Goal: Transaction & Acquisition: Purchase product/service

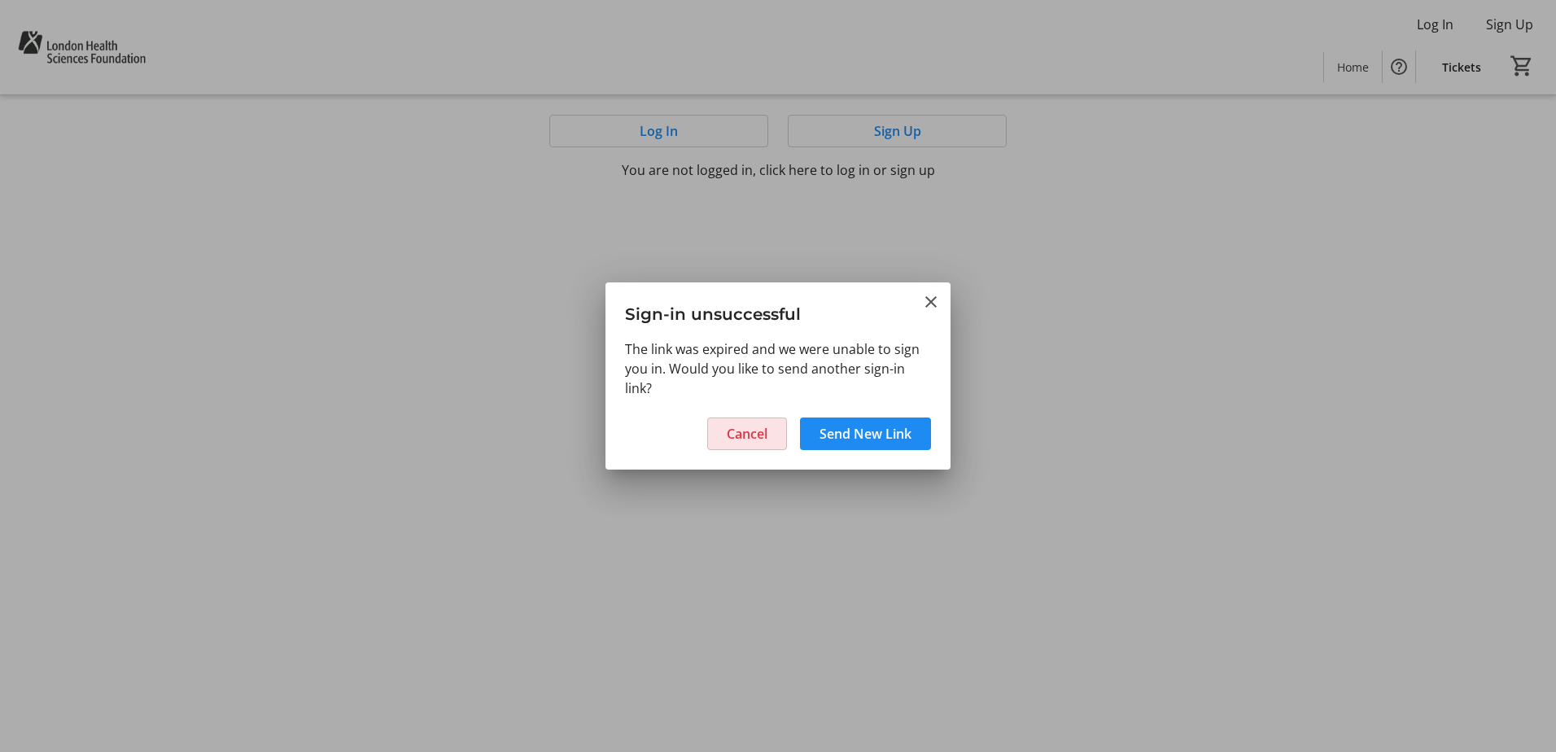
click at [754, 425] on span "Cancel" at bounding box center [747, 434] width 41 height 20
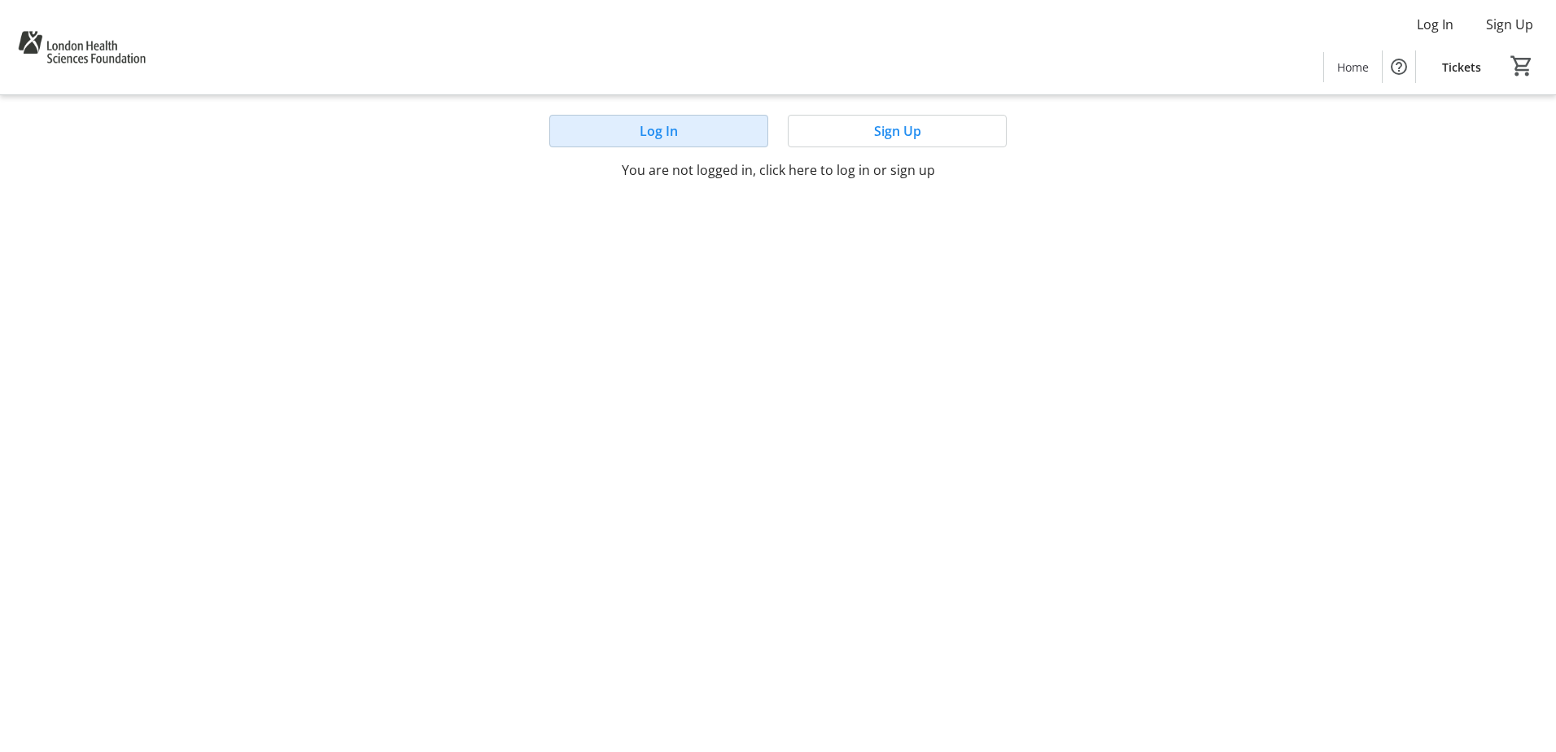
click at [667, 129] on span "Log In" at bounding box center [659, 131] width 38 height 20
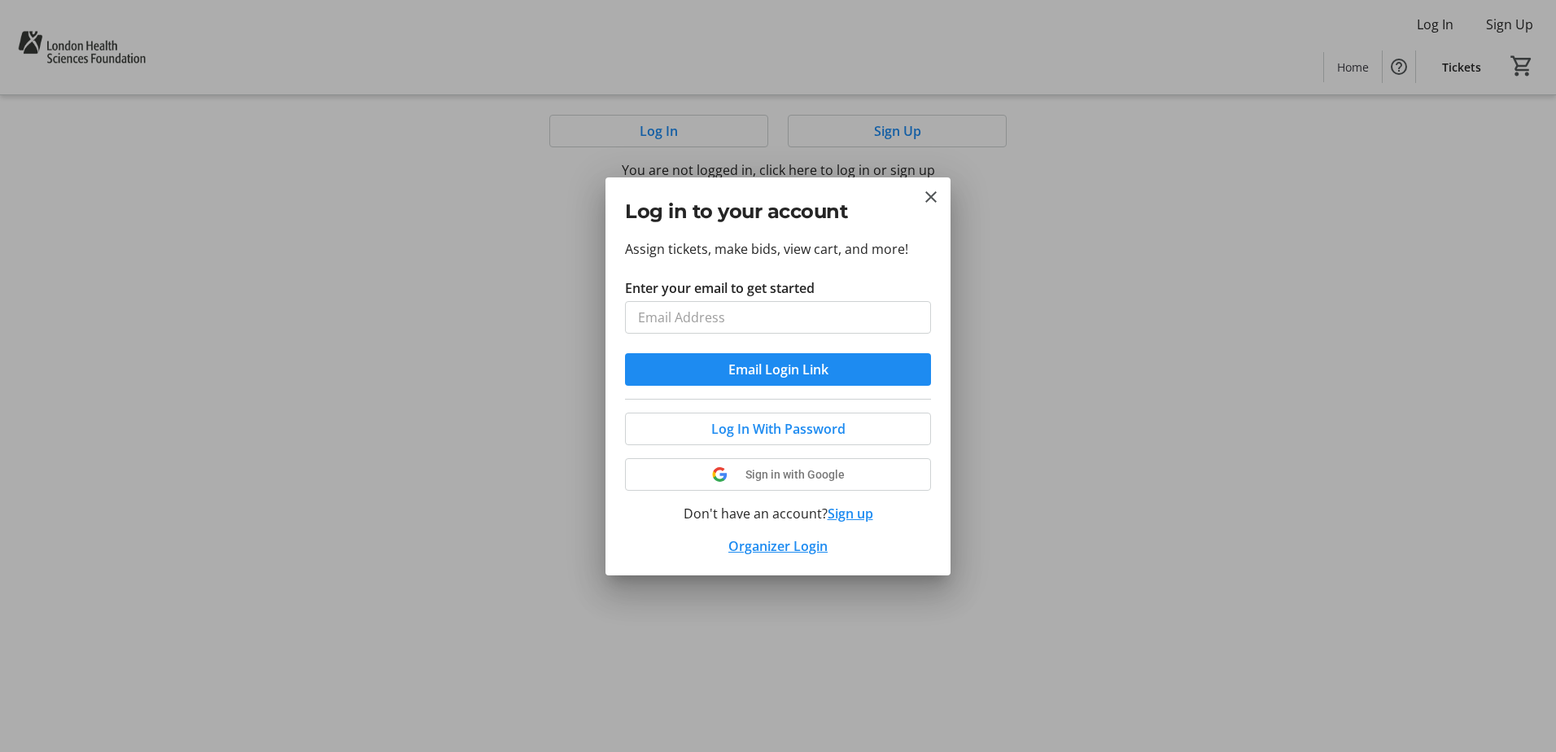
click at [803, 477] on span "Sign in with Google" at bounding box center [795, 474] width 99 height 13
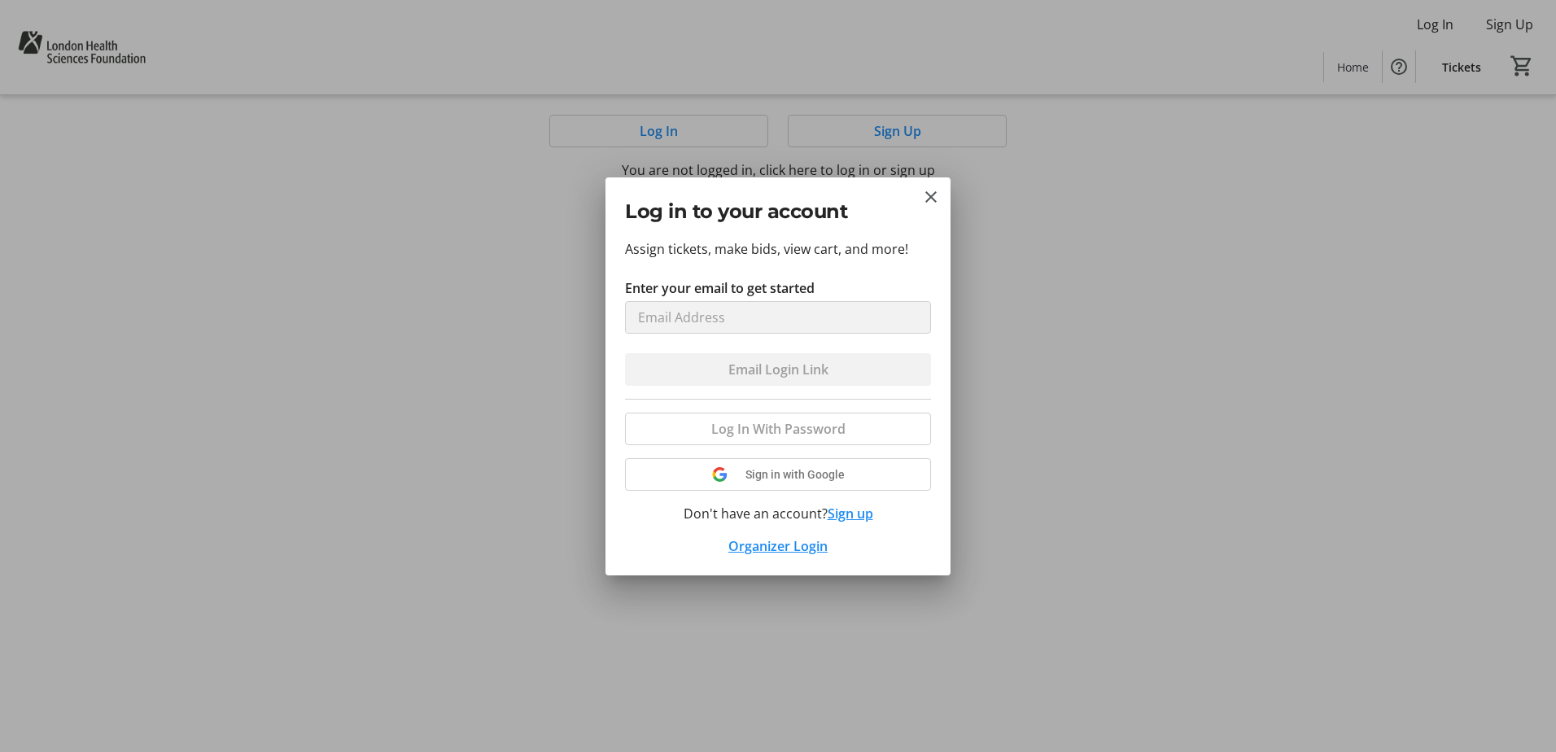
click at [798, 473] on div "Log In With Password Sign in with Google Don't have an account? Sign up Organiz…" at bounding box center [778, 477] width 306 height 157
click at [777, 477] on div "Log In With Password Sign in with Google Don't have an account? Sign up Organiz…" at bounding box center [778, 477] width 306 height 157
click at [933, 195] on mat-icon "Close" at bounding box center [931, 197] width 20 height 20
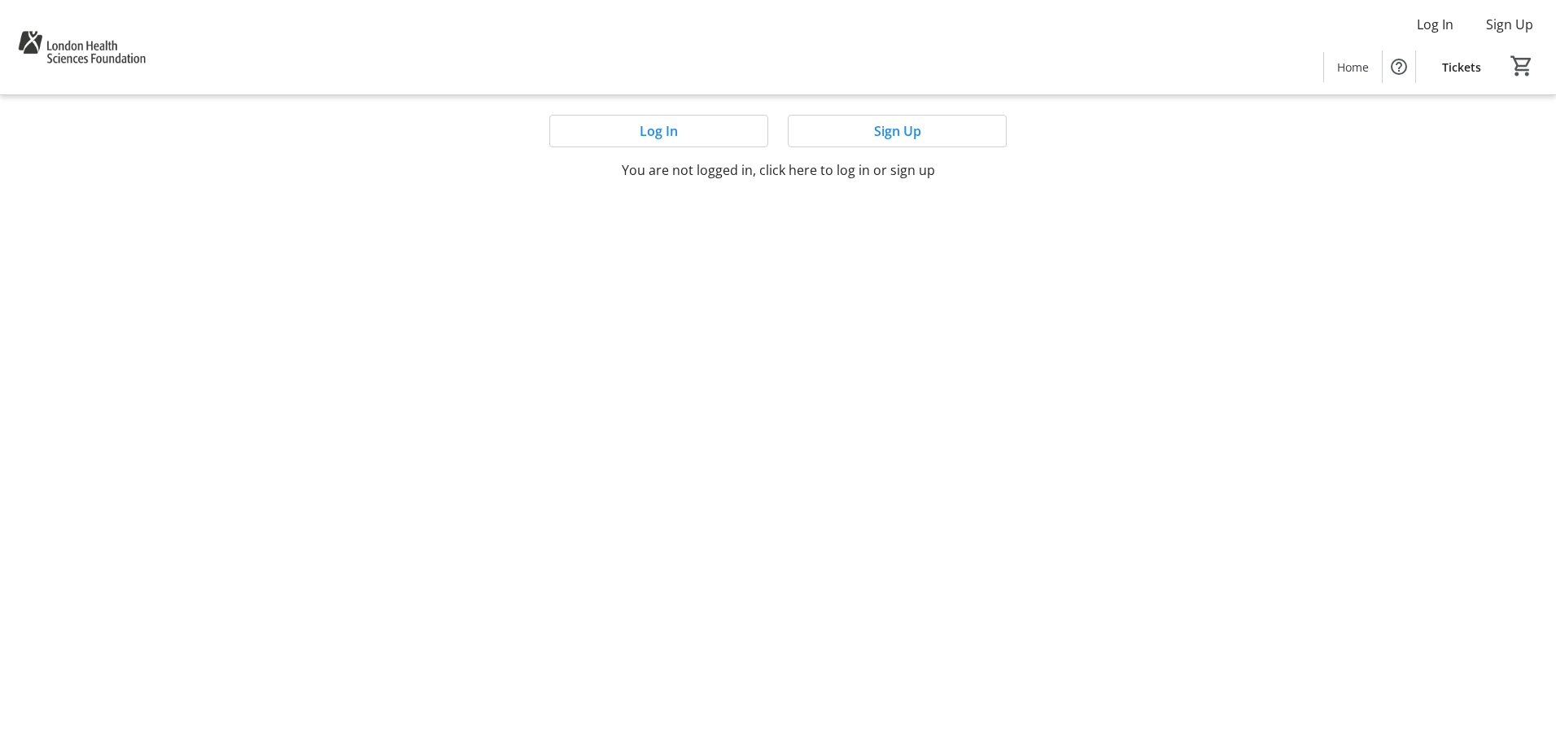
click at [1451, 59] on span "Tickets" at bounding box center [1461, 67] width 39 height 17
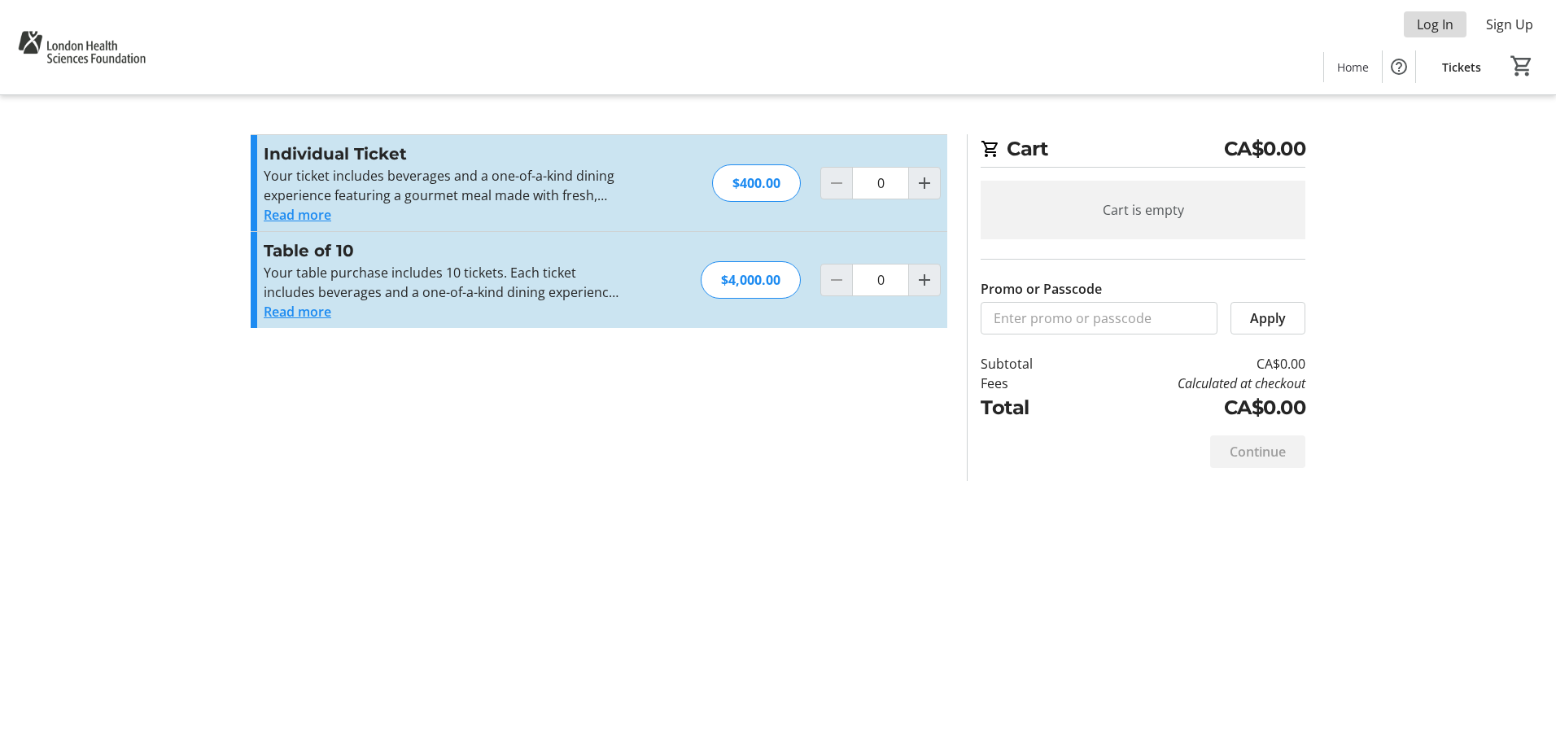
click at [1429, 25] on span "Log In" at bounding box center [1435, 25] width 37 height 20
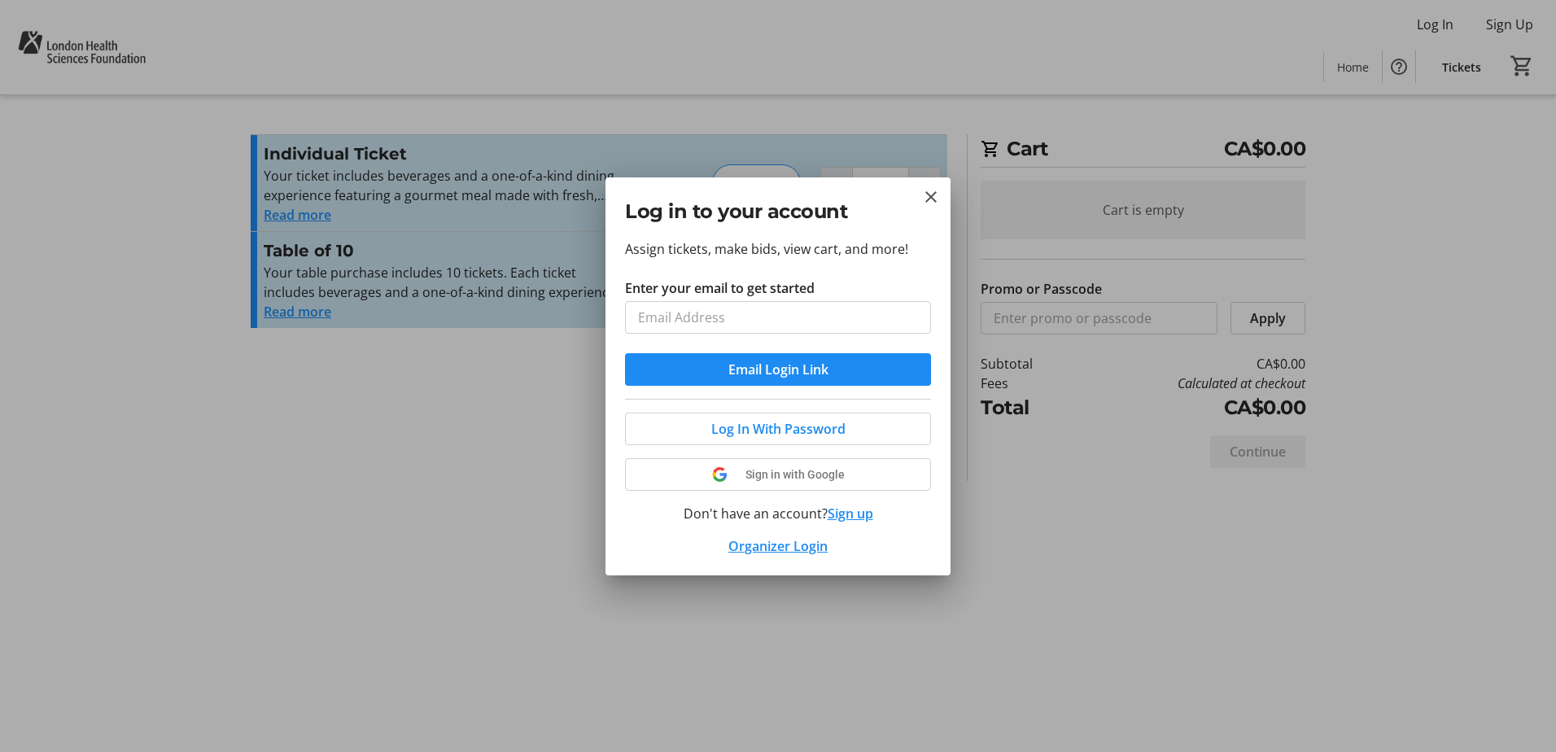
click at [721, 322] on input "Enter your email to get started" at bounding box center [778, 317] width 306 height 33
type input "[PERSON_NAME][EMAIL_ADDRESS][PERSON_NAME][DOMAIN_NAME]"
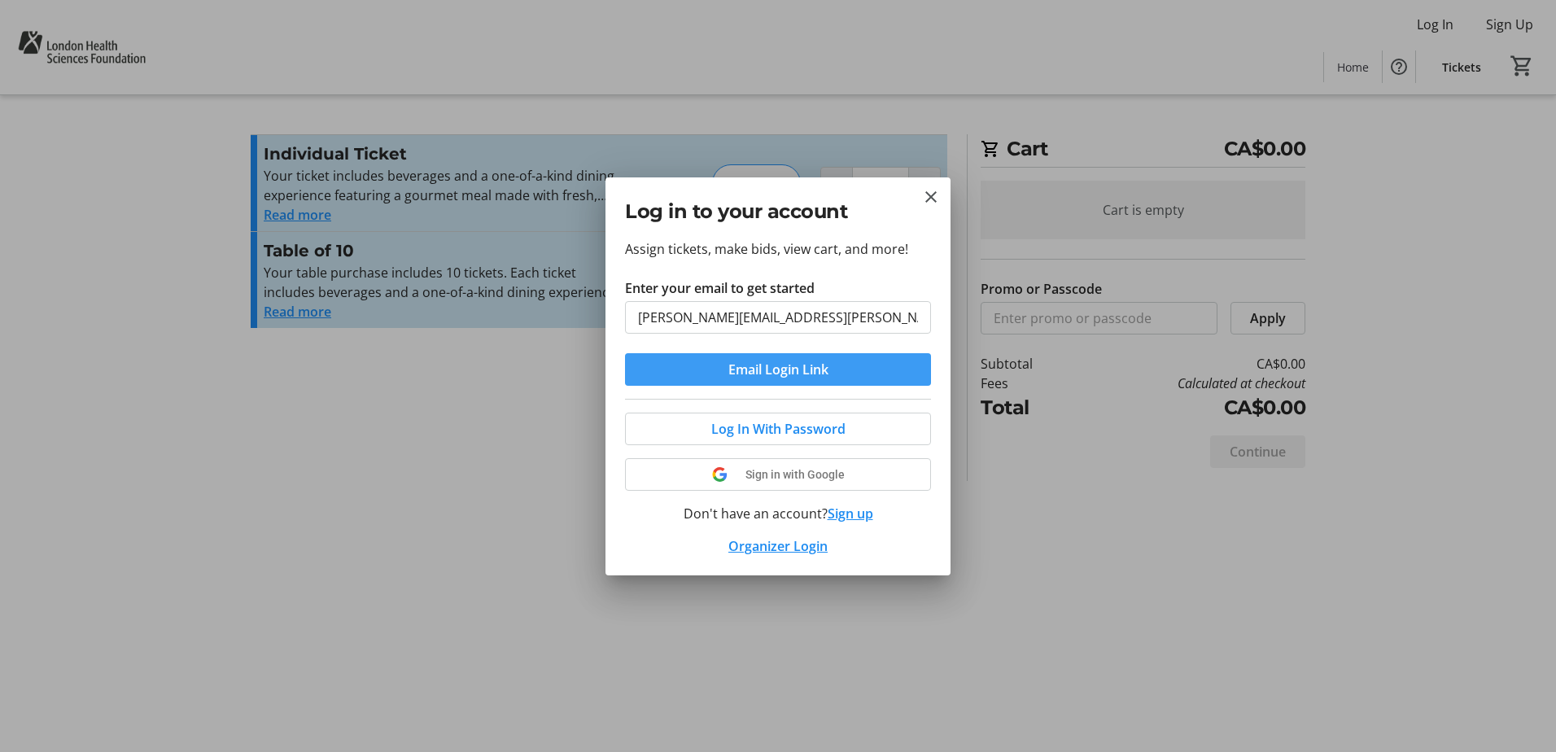
click at [795, 374] on span "Email Login Link" at bounding box center [778, 370] width 100 height 20
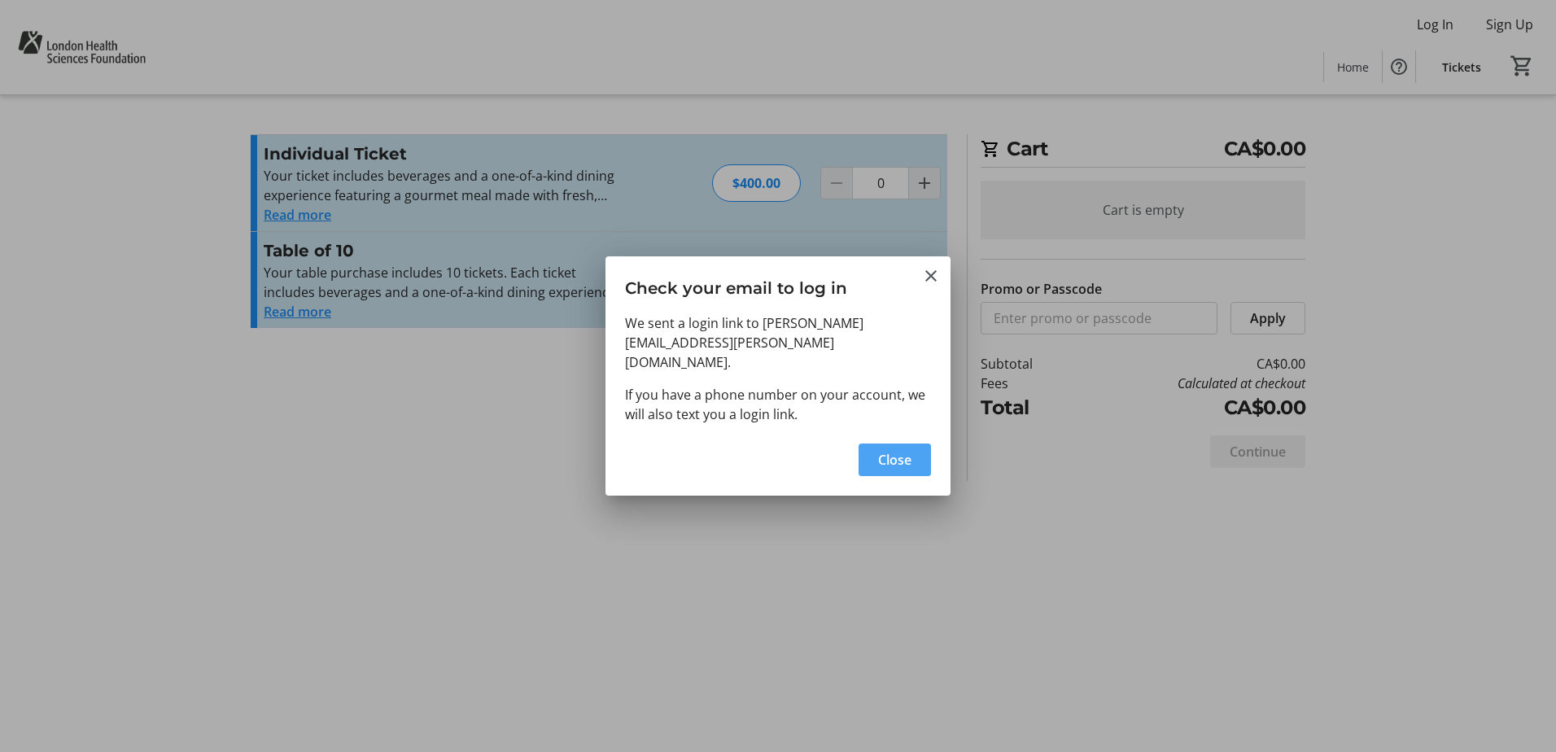
click at [908, 440] on span "button" at bounding box center [895, 459] width 72 height 39
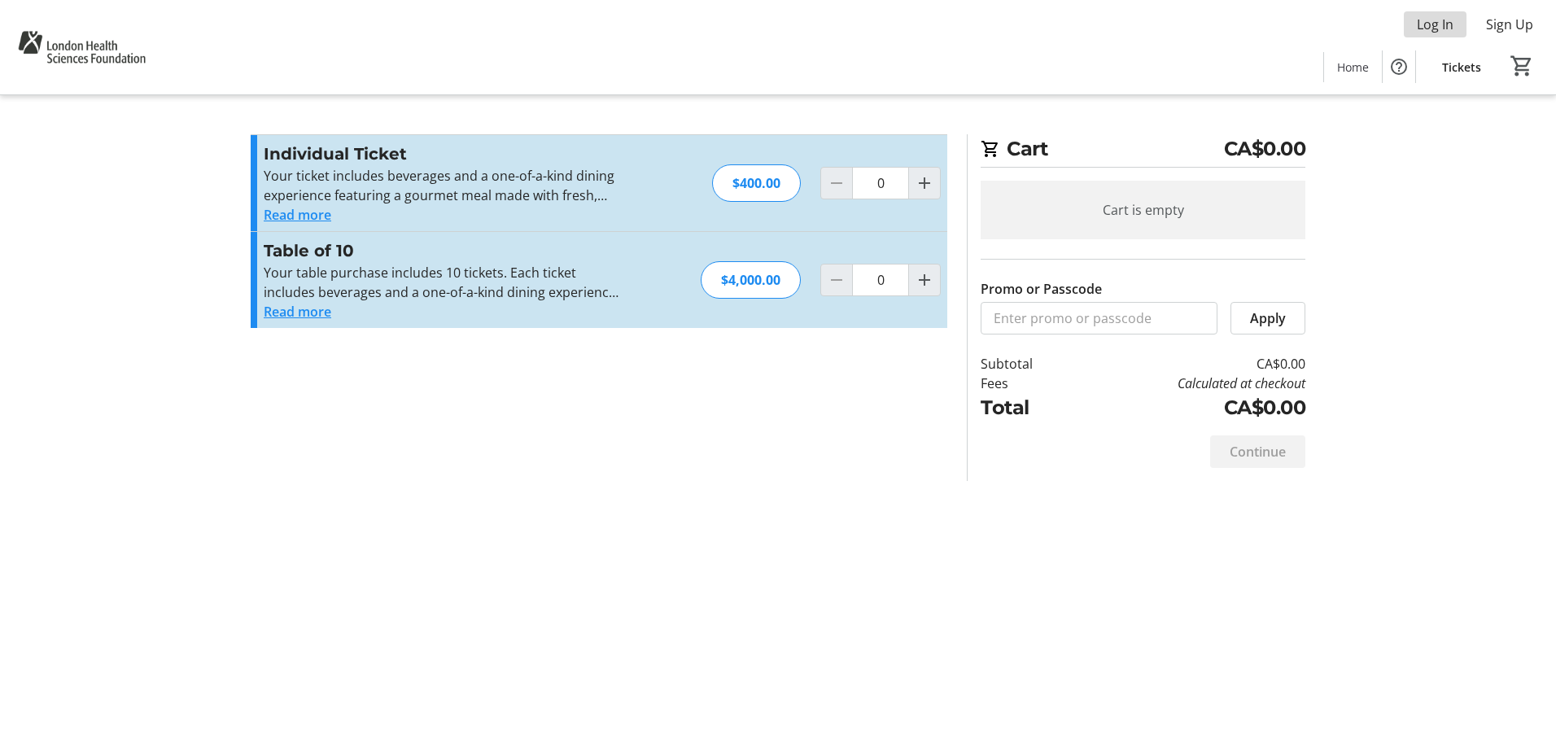
click at [1434, 28] on span "Log In" at bounding box center [1435, 25] width 37 height 20
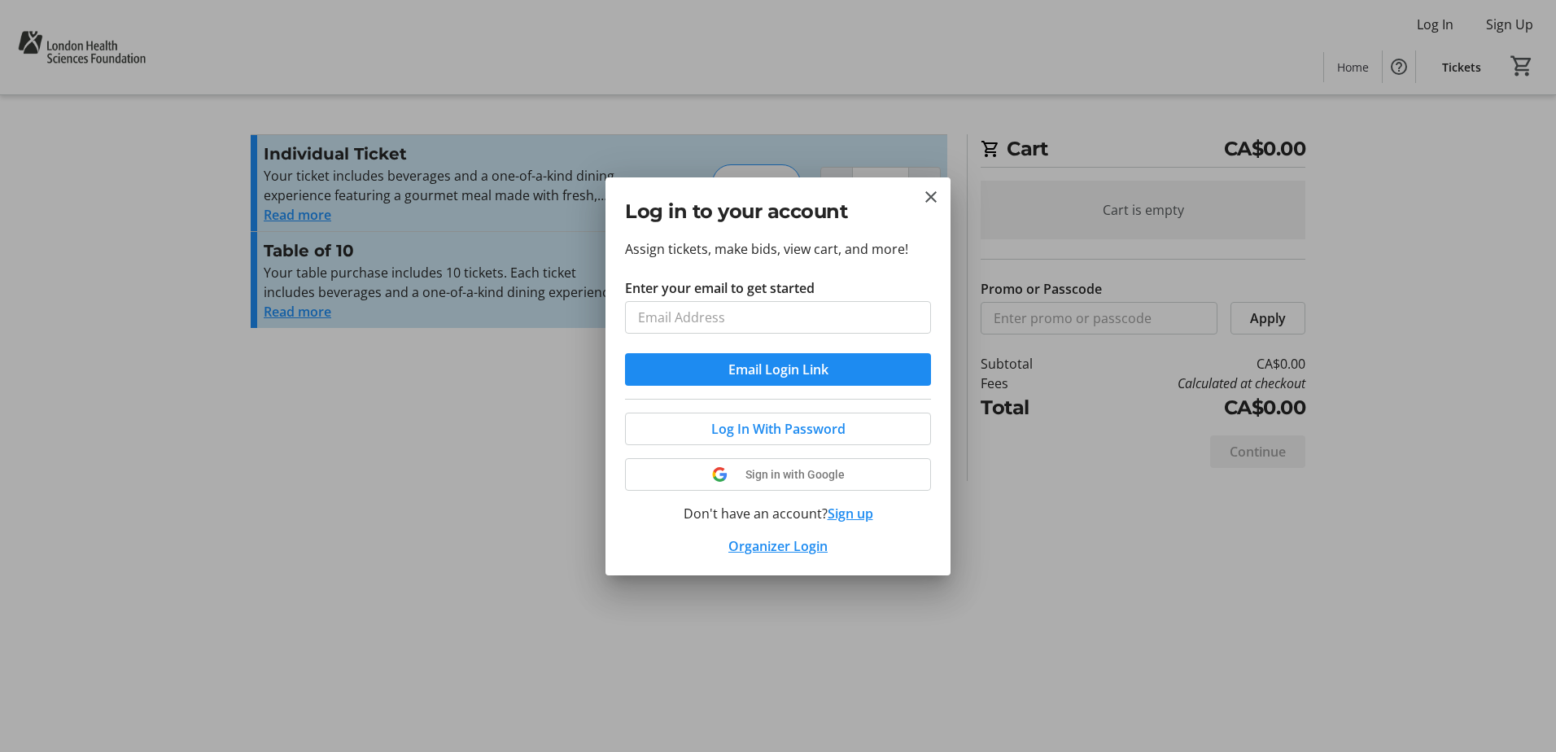
click at [706, 313] on input "Enter your email to get started" at bounding box center [778, 317] width 306 height 33
type input "[PERSON_NAME][EMAIL_ADDRESS][PERSON_NAME][DOMAIN_NAME]"
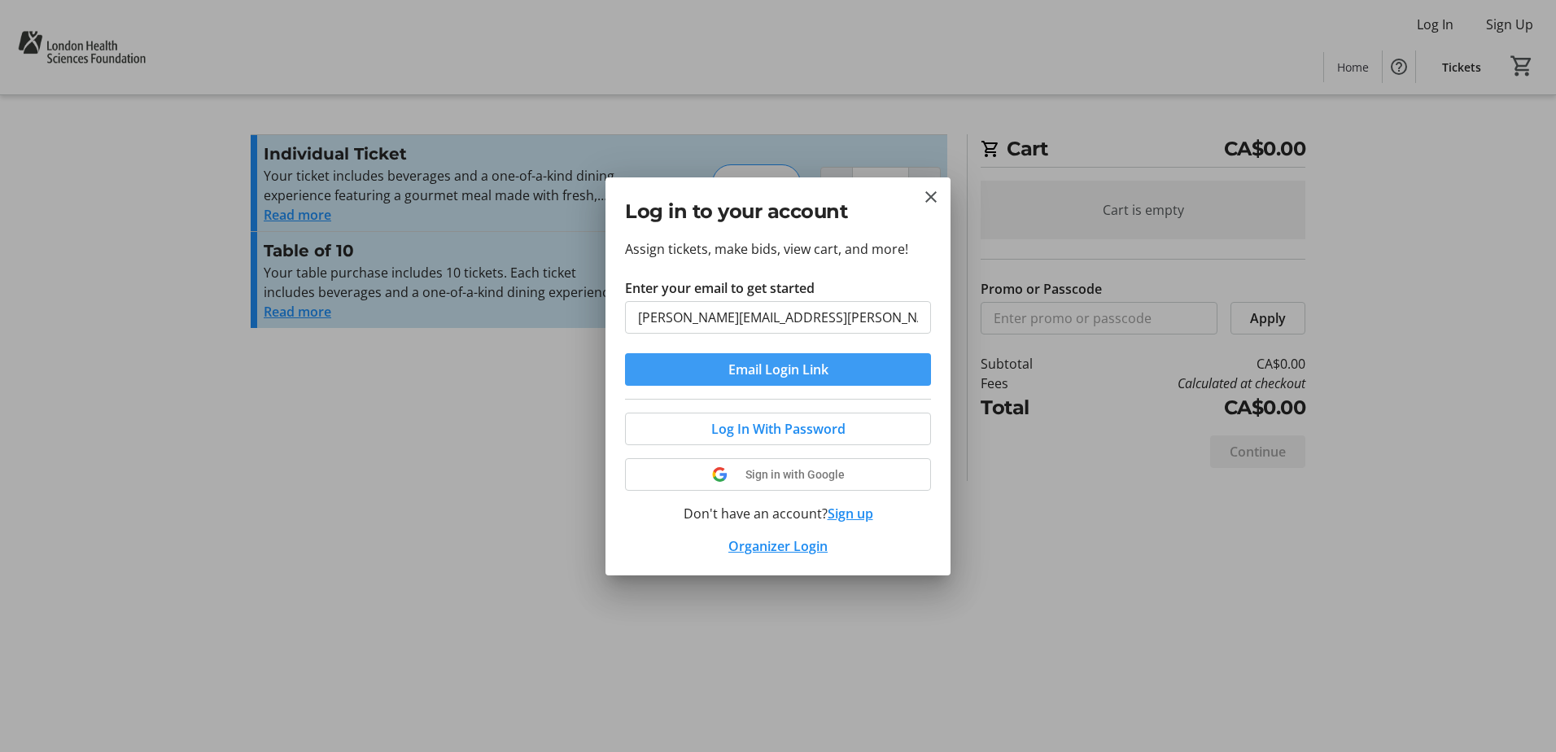
click at [783, 375] on span "Email Login Link" at bounding box center [778, 370] width 100 height 20
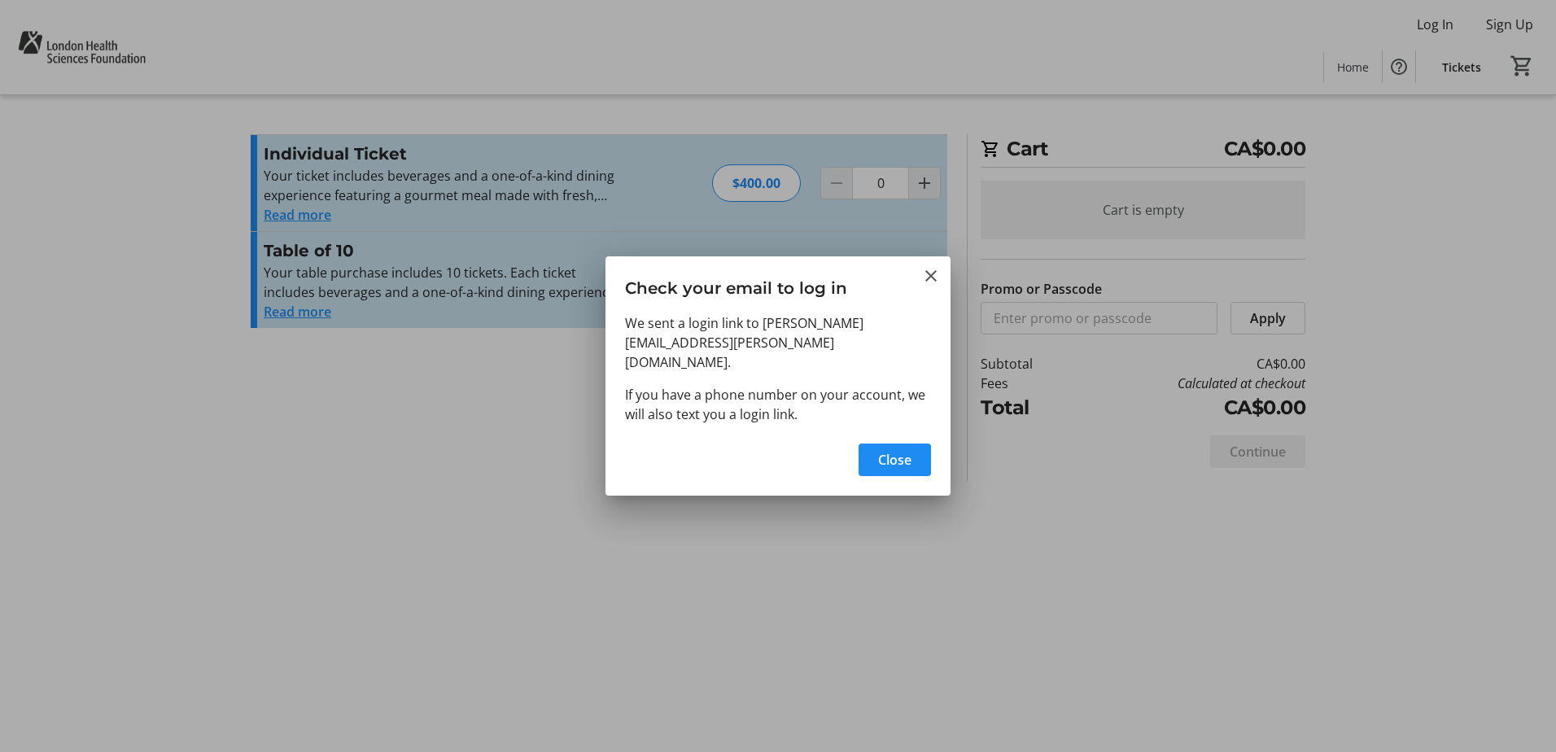
drag, startPoint x: 781, startPoint y: 374, endPoint x: 901, endPoint y: 325, distance: 130.0
click at [901, 325] on p "We sent a login link to [PERSON_NAME][EMAIL_ADDRESS][PERSON_NAME][DOMAIN_NAME]." at bounding box center [778, 342] width 306 height 59
click at [929, 286] on mat-icon "Close" at bounding box center [931, 276] width 20 height 20
